Goal: Find specific page/section

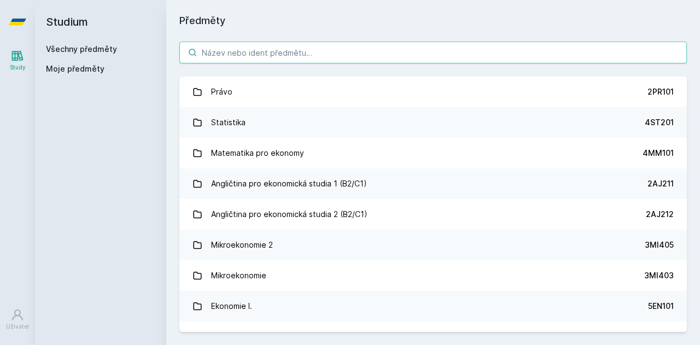
click at [247, 52] on input "search" at bounding box center [432, 53] width 507 height 22
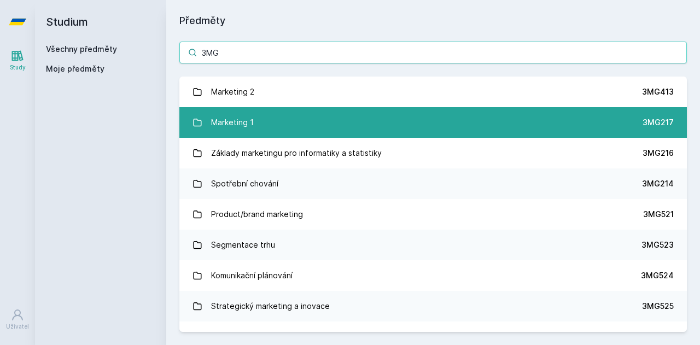
type input "3MG"
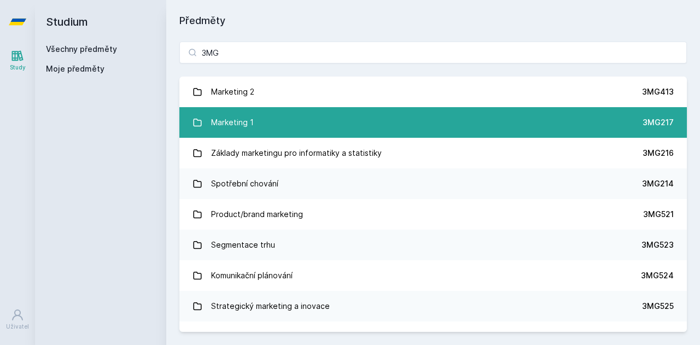
click at [275, 118] on link "Marketing 1 3MG217" at bounding box center [432, 122] width 507 height 31
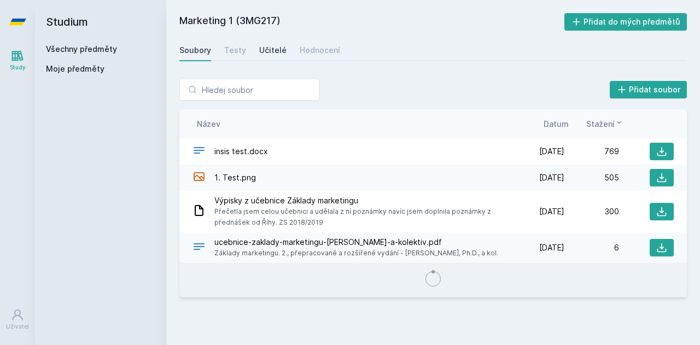
click at [271, 51] on div "Učitelé" at bounding box center [272, 50] width 27 height 11
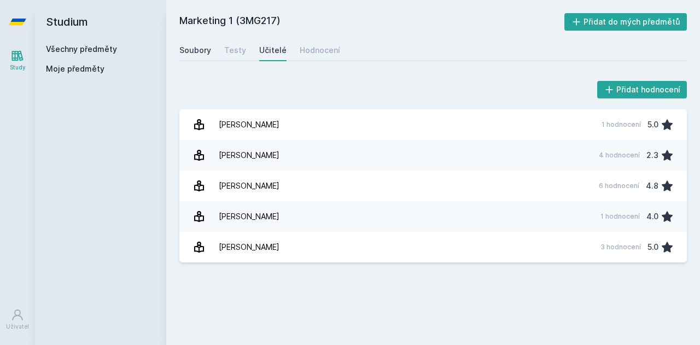
click at [180, 43] on link "Soubory" at bounding box center [195, 50] width 32 height 22
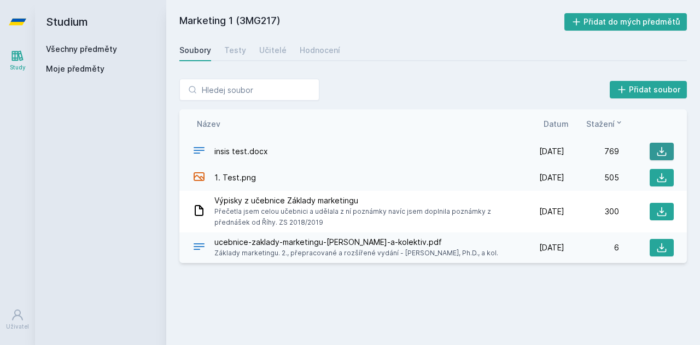
click at [669, 157] on button at bounding box center [661, 151] width 24 height 17
